Goal: Use online tool/utility

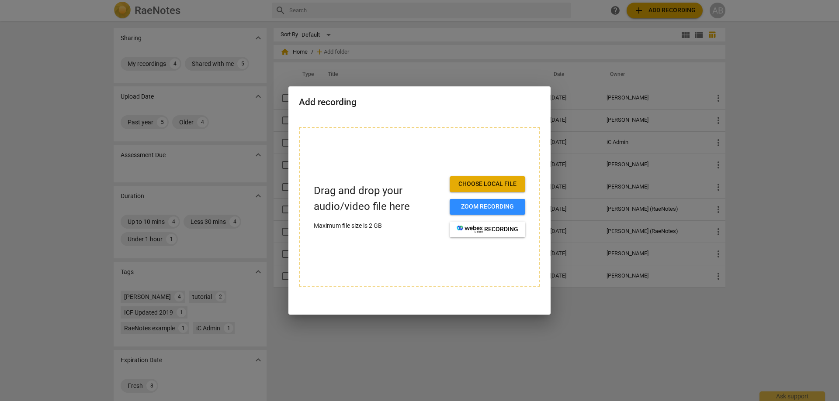
click at [496, 182] on span "Choose local file" at bounding box center [487, 184] width 62 height 9
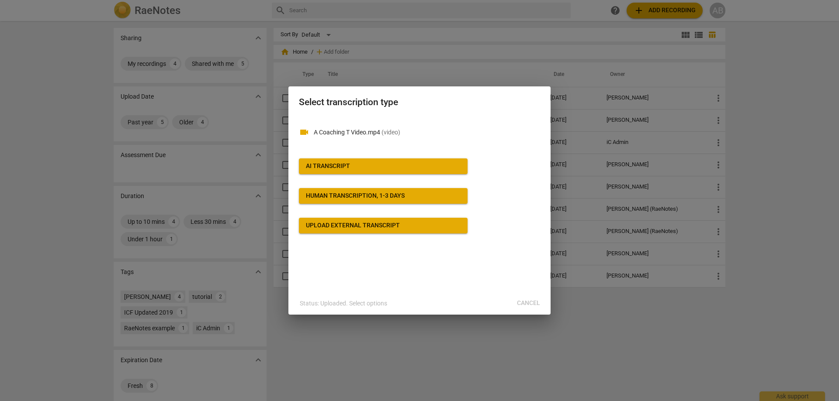
click at [380, 166] on span "AI Transcript" at bounding box center [383, 166] width 155 height 9
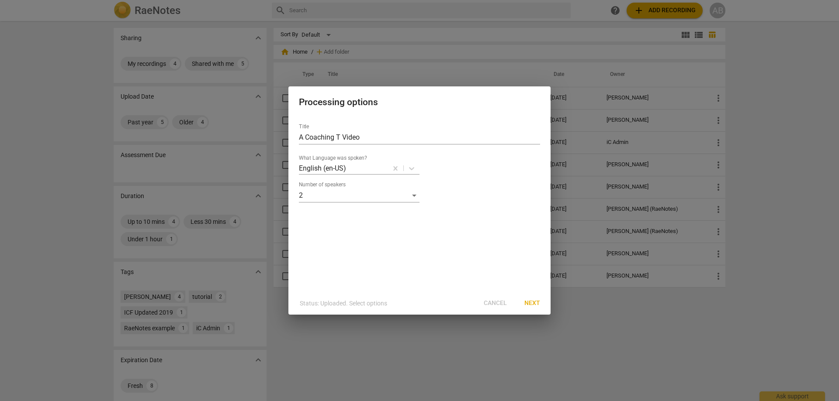
click at [531, 302] on span "Next" at bounding box center [532, 303] width 16 height 9
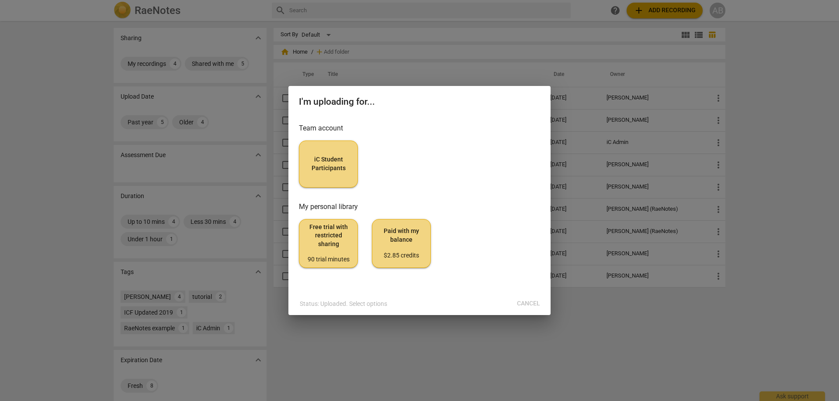
click at [350, 174] on button "iC Student Participants" at bounding box center [328, 164] width 59 height 47
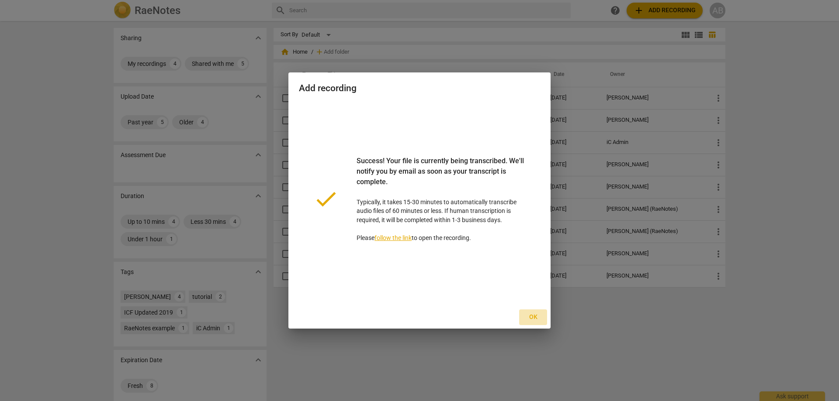
click at [533, 317] on span "Ok" at bounding box center [533, 317] width 14 height 9
